Goal: Task Accomplishment & Management: Manage account settings

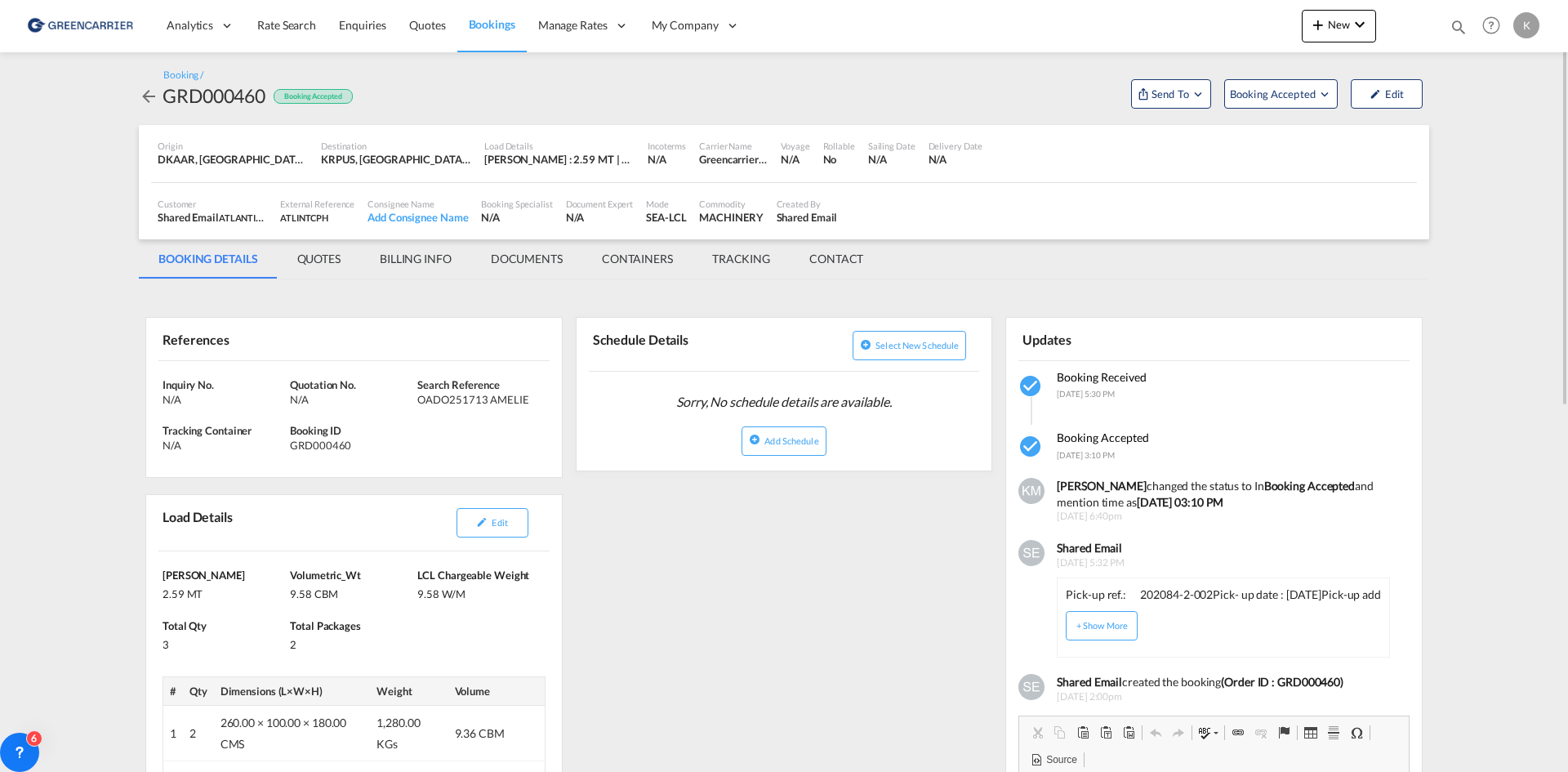
click at [146, 97] on md-icon "icon-arrow-left" at bounding box center [148, 96] width 20 height 20
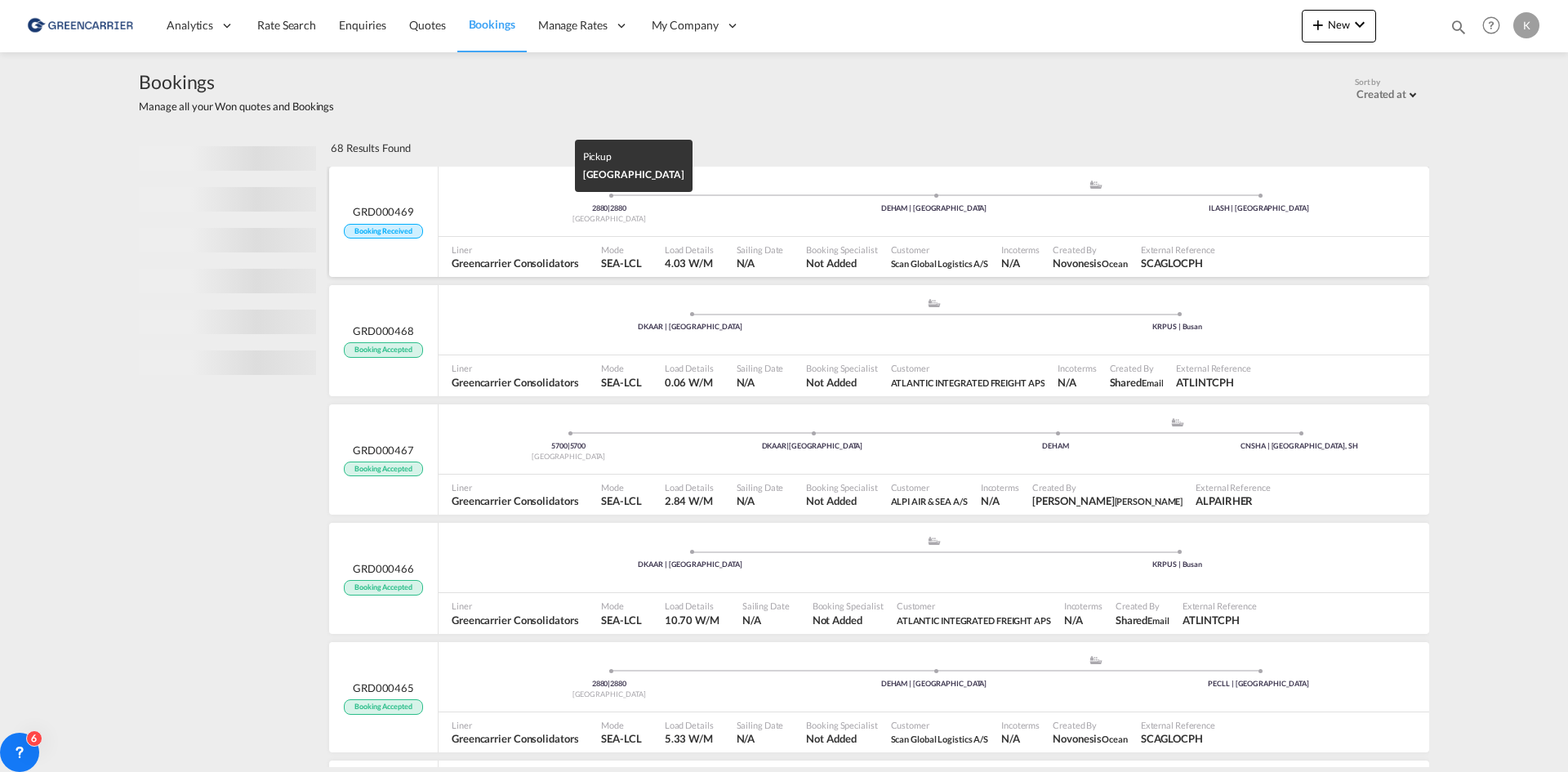
click at [711, 209] on div "2880 | 2880" at bounding box center [610, 209] width 325 height 10
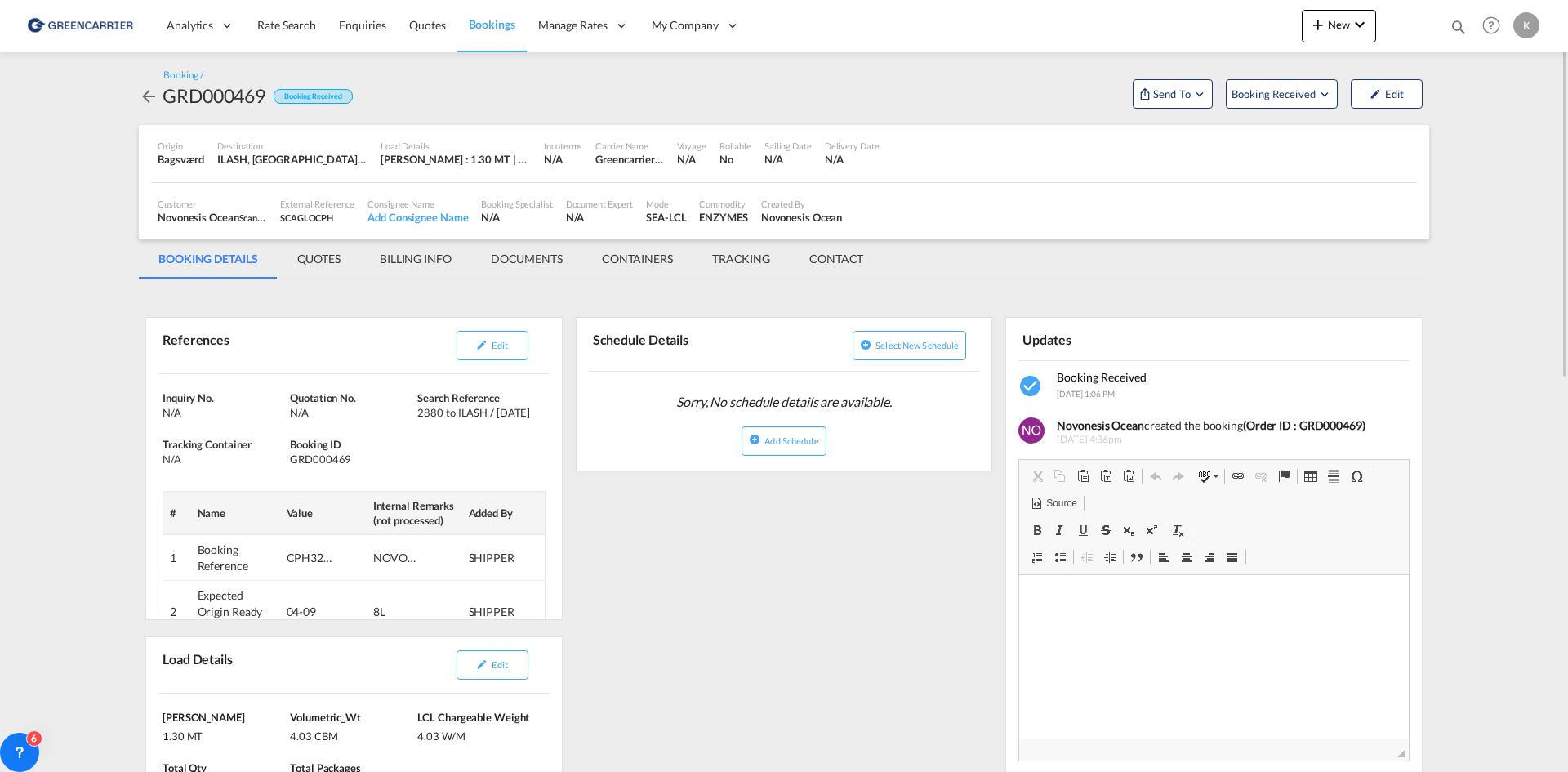
scroll to position [82, 0]
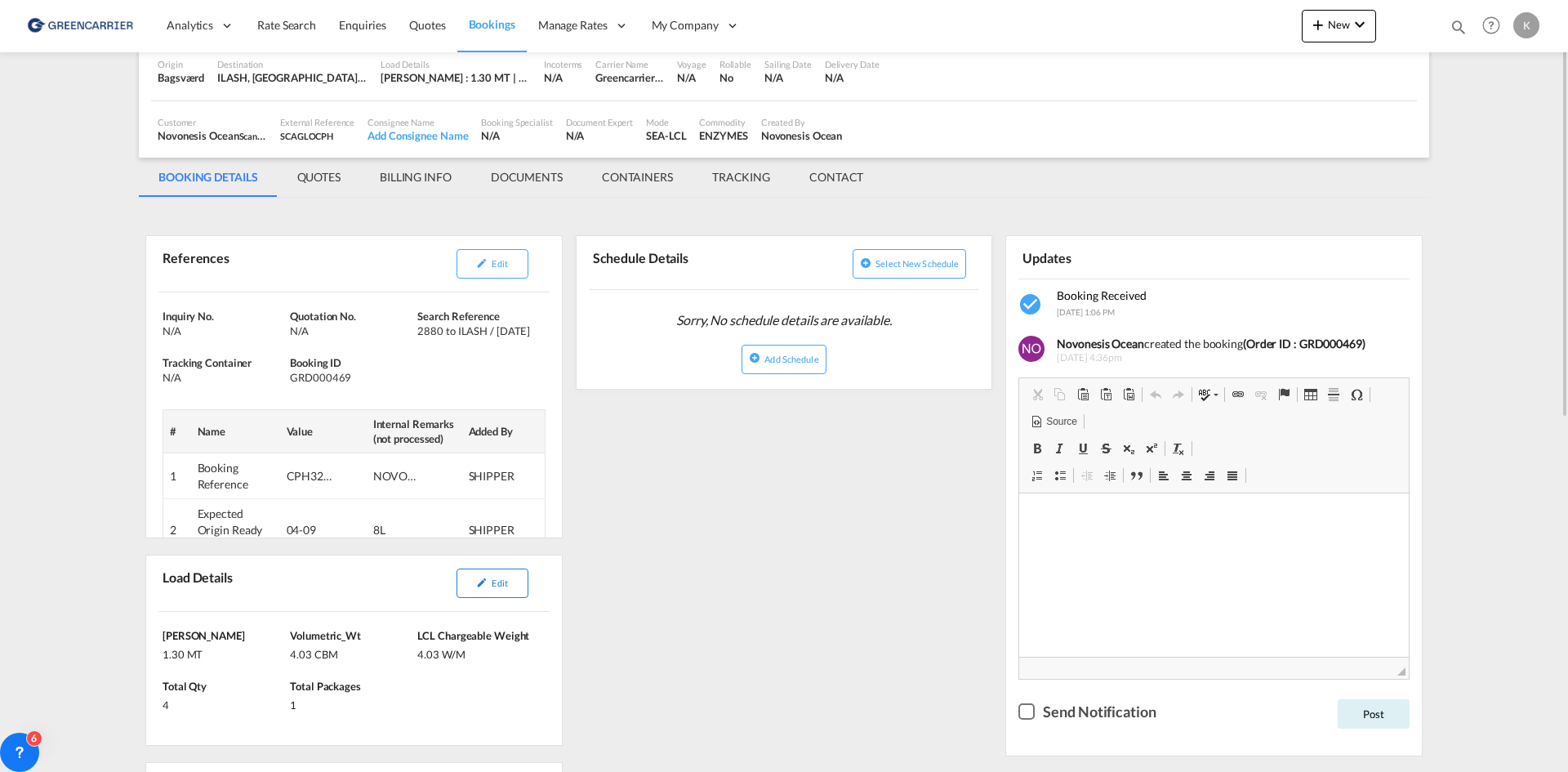
click at [497, 581] on span "Edit" at bounding box center [499, 583] width 15 height 10
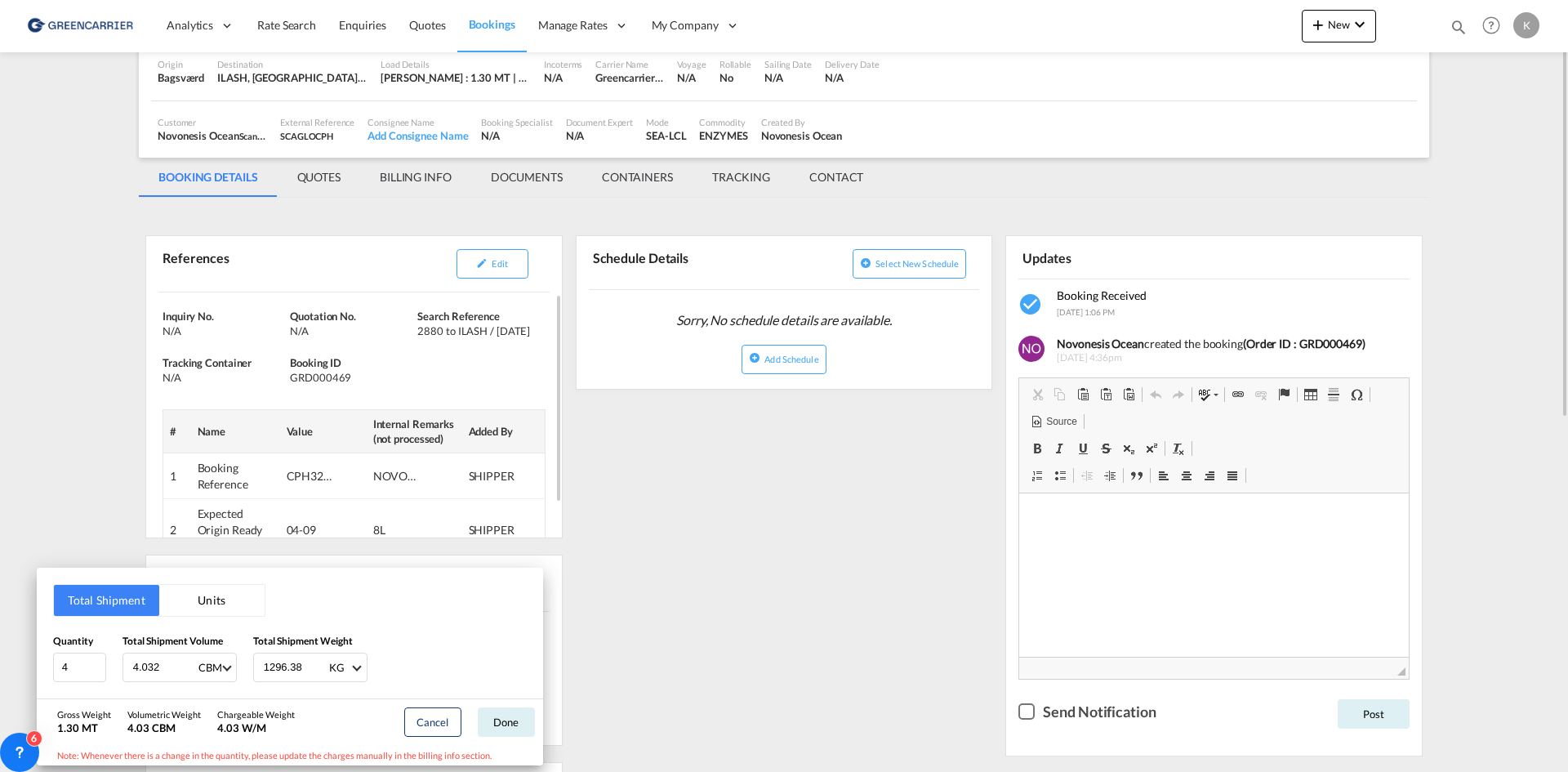
drag, startPoint x: 703, startPoint y: 445, endPoint x: 502, endPoint y: 422, distance: 202.3
click at [701, 445] on div "Total Shipment Units Quantity 4 Total Shipment Volume 4.032 CBM CBM CFT Total S…" at bounding box center [784, 386] width 1568 height 772
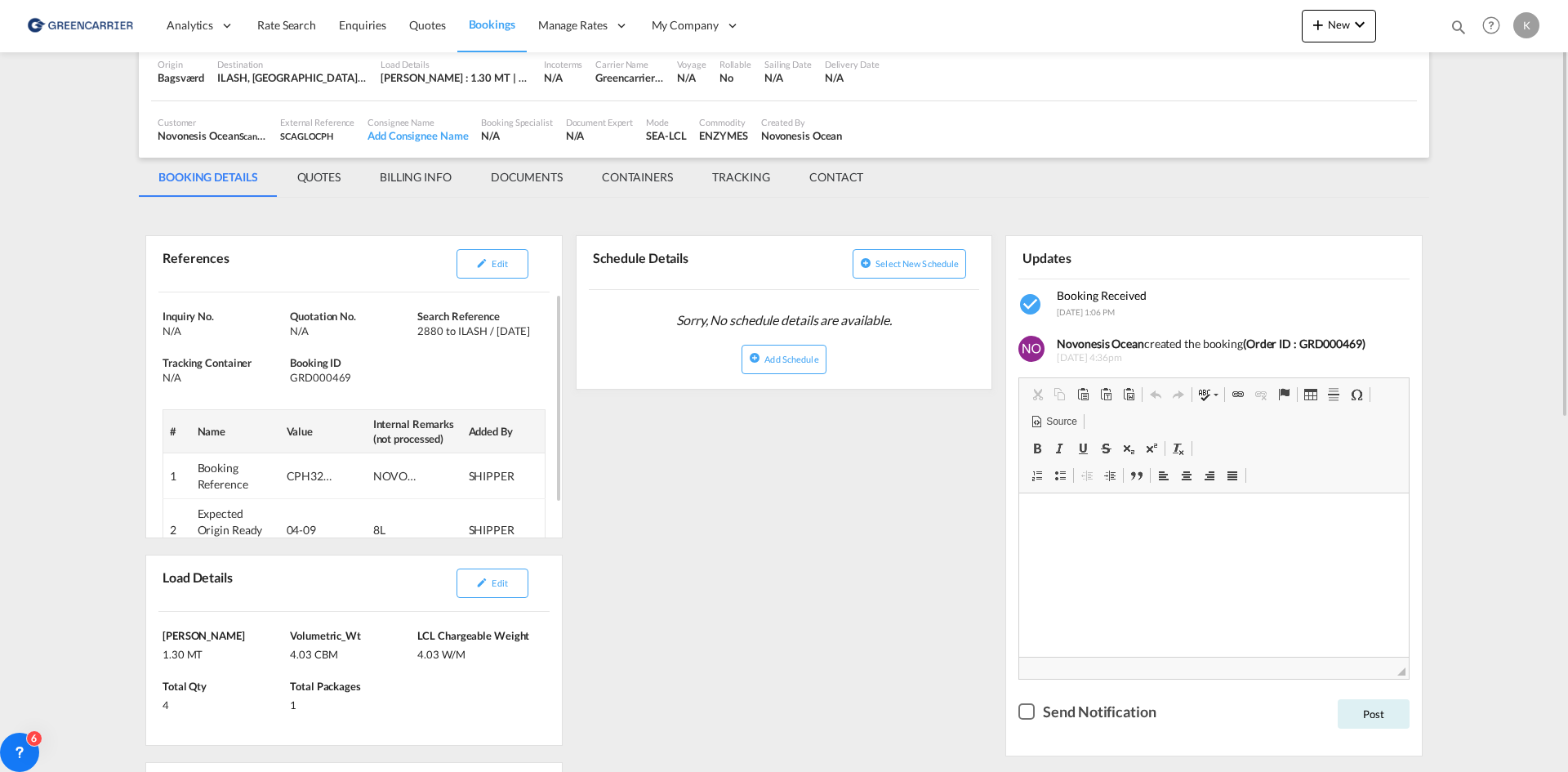
click at [336, 377] on div "GRD000469" at bounding box center [351, 377] width 123 height 15
copy div "GRD000469"
click at [506, 266] on span "Edit" at bounding box center [499, 264] width 15 height 10
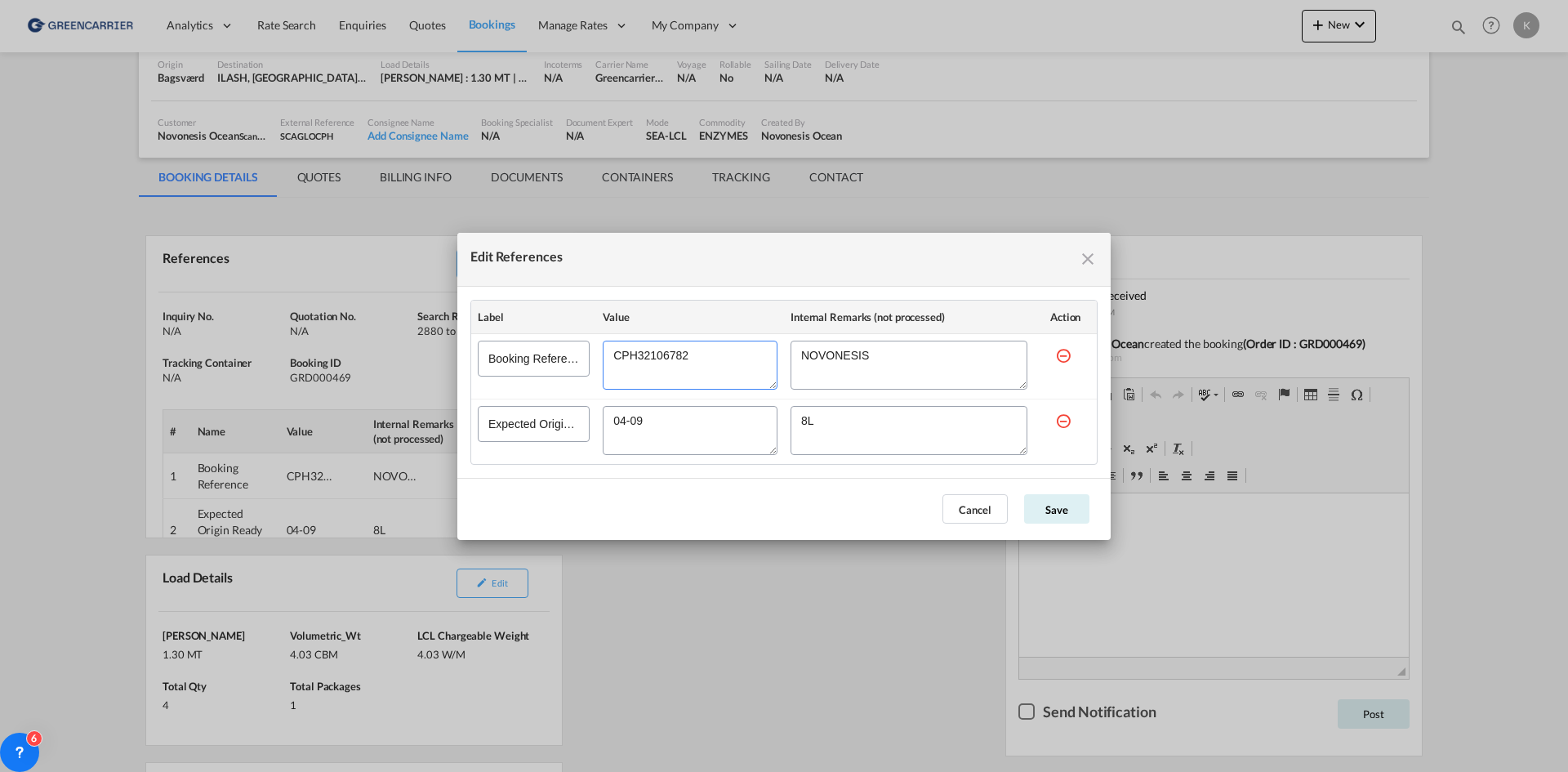
click at [678, 353] on textarea "Edit References" at bounding box center [690, 365] width 175 height 49
click at [992, 514] on button "Cancel" at bounding box center [976, 509] width 65 height 29
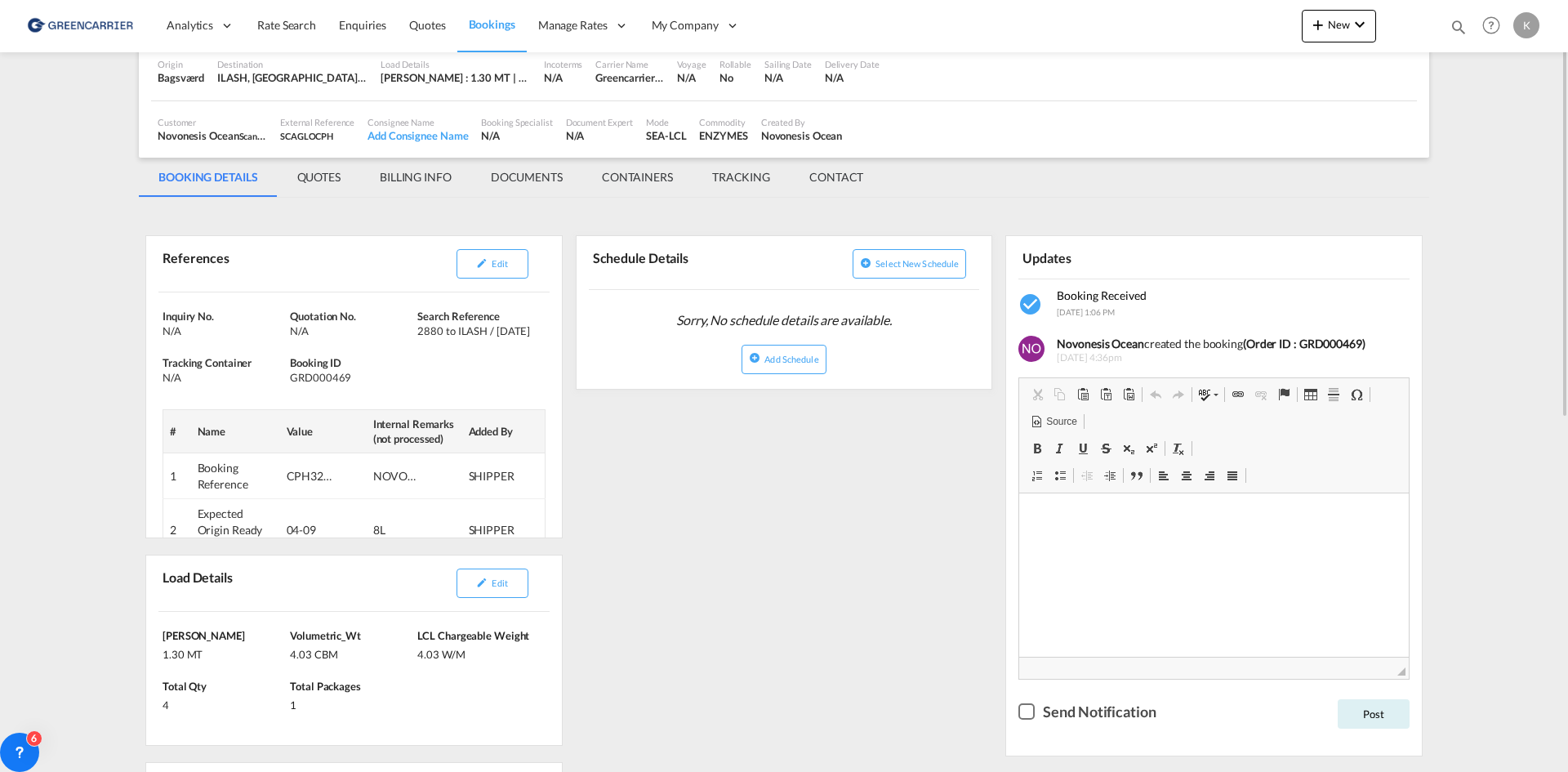
scroll to position [0, 0]
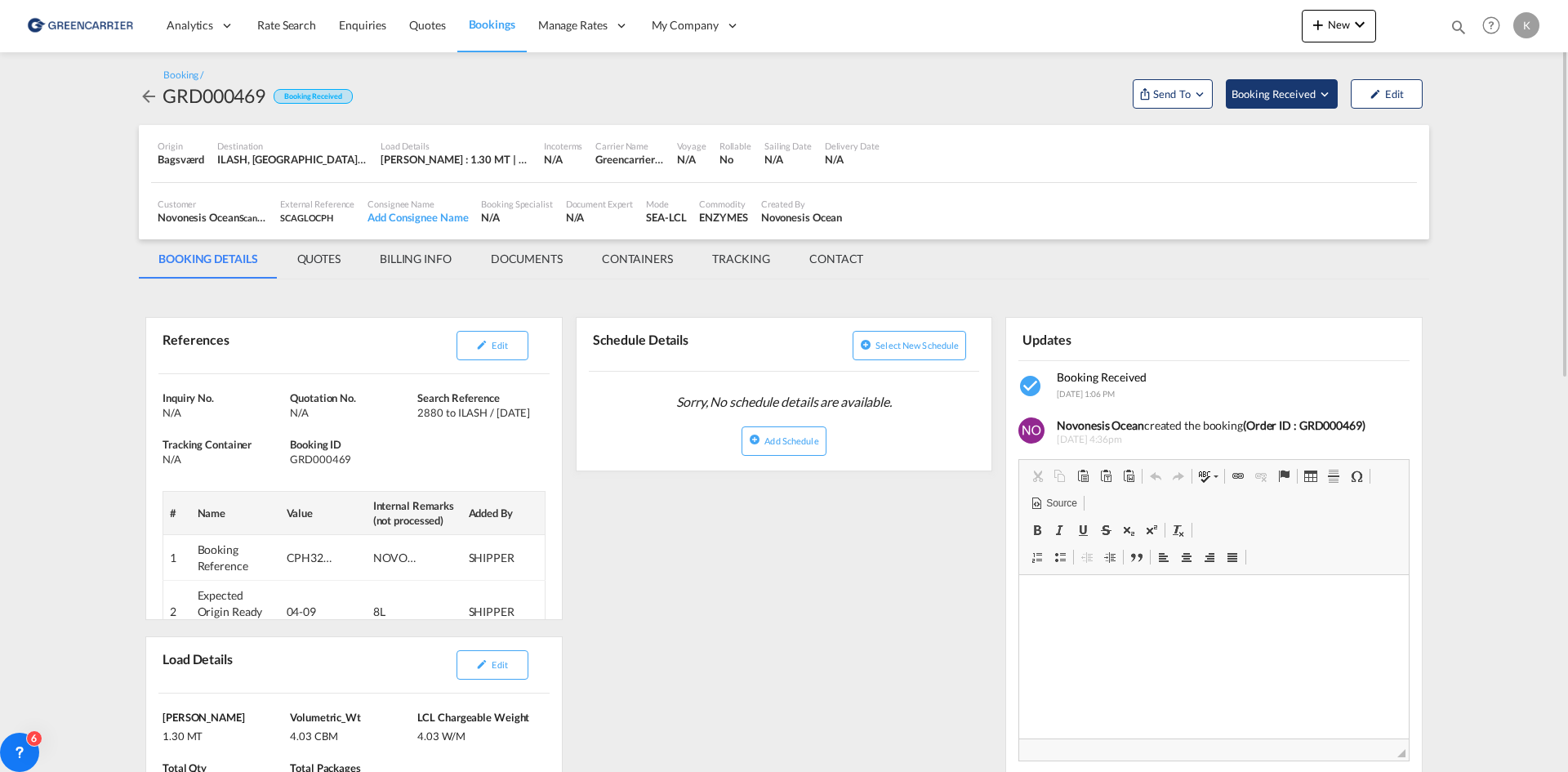
click at [1315, 92] on span "Booking Received" at bounding box center [1274, 94] width 86 height 16
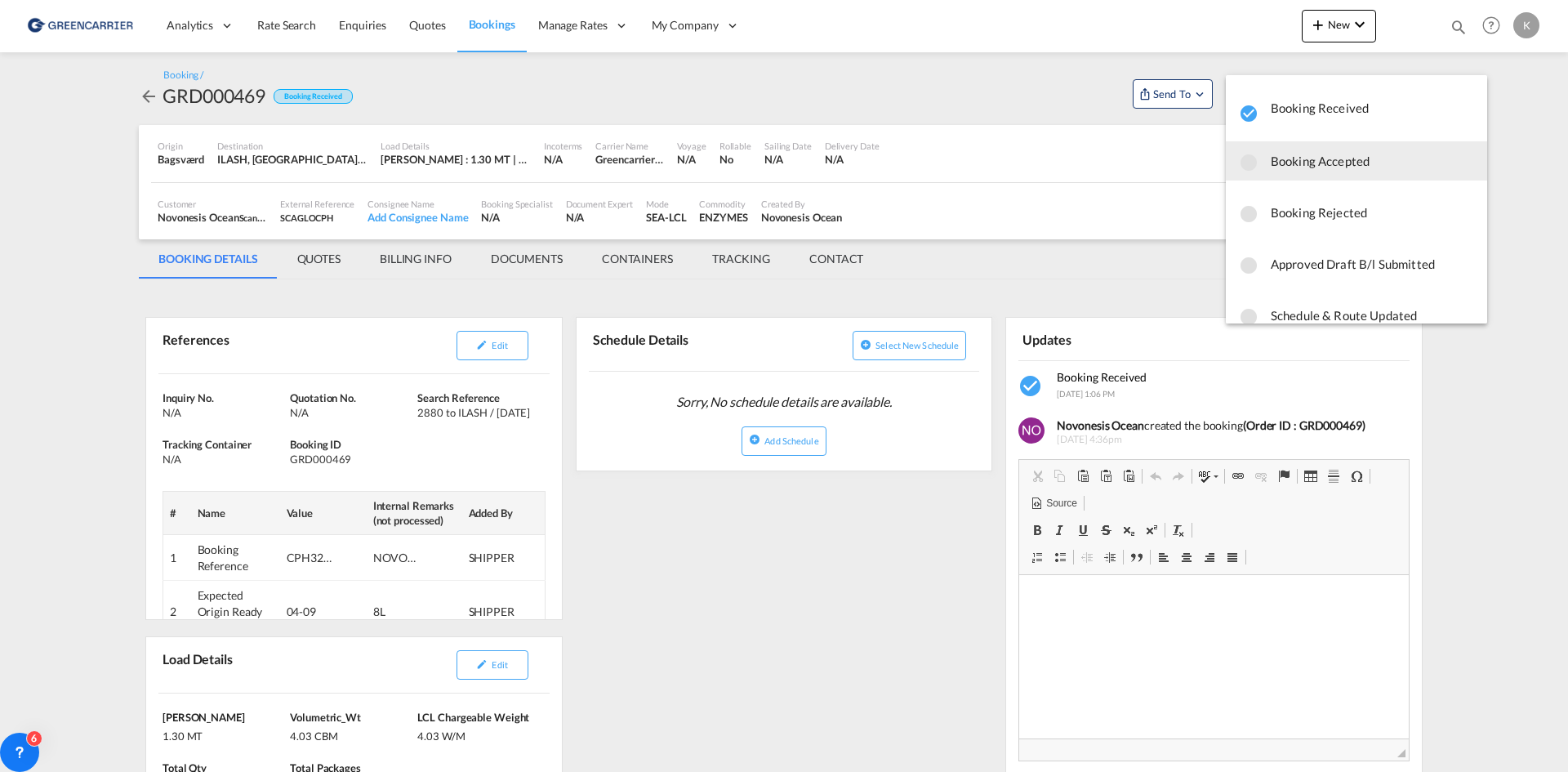
click at [1306, 171] on span "Booking Accepted" at bounding box center [1373, 161] width 203 height 29
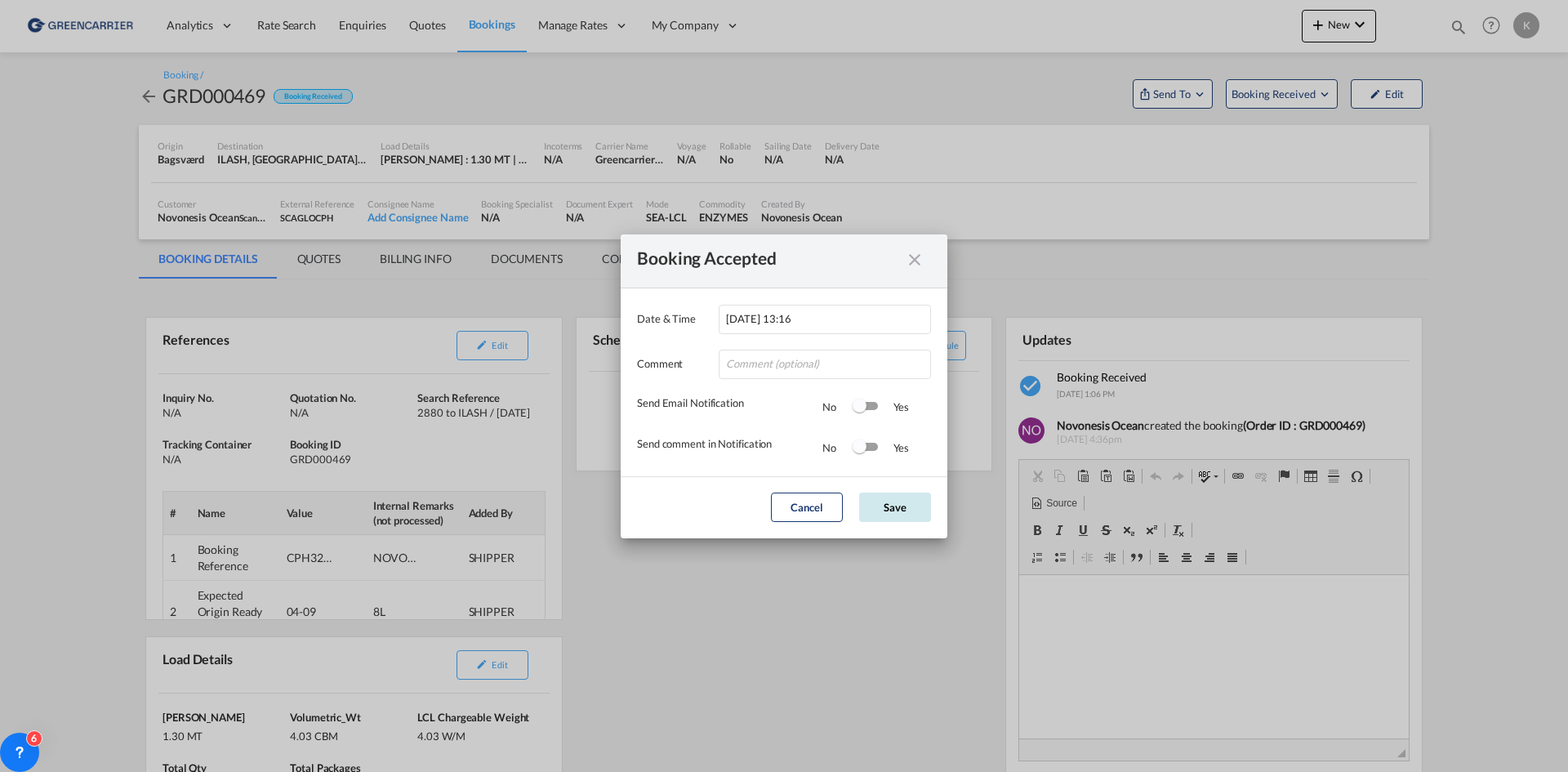
click at [880, 499] on button "Save" at bounding box center [895, 507] width 71 height 29
